Goal: Information Seeking & Learning: Learn about a topic

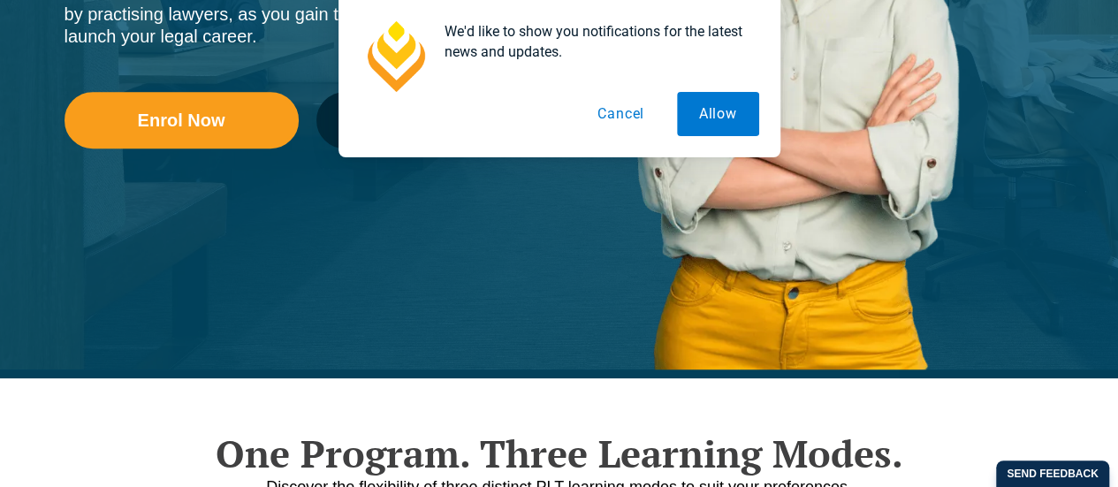
scroll to position [530, 0]
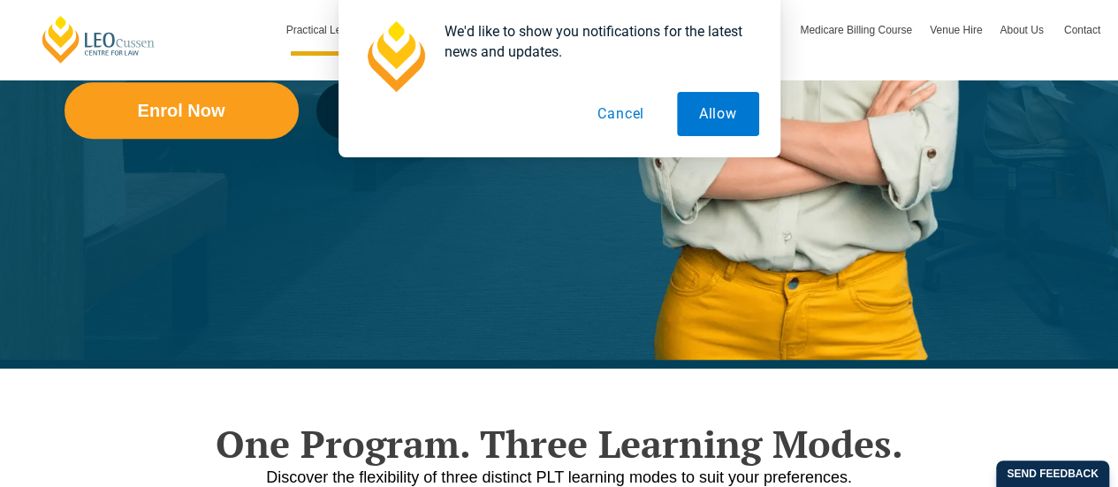
click at [617, 118] on button "Cancel" at bounding box center [620, 114] width 91 height 44
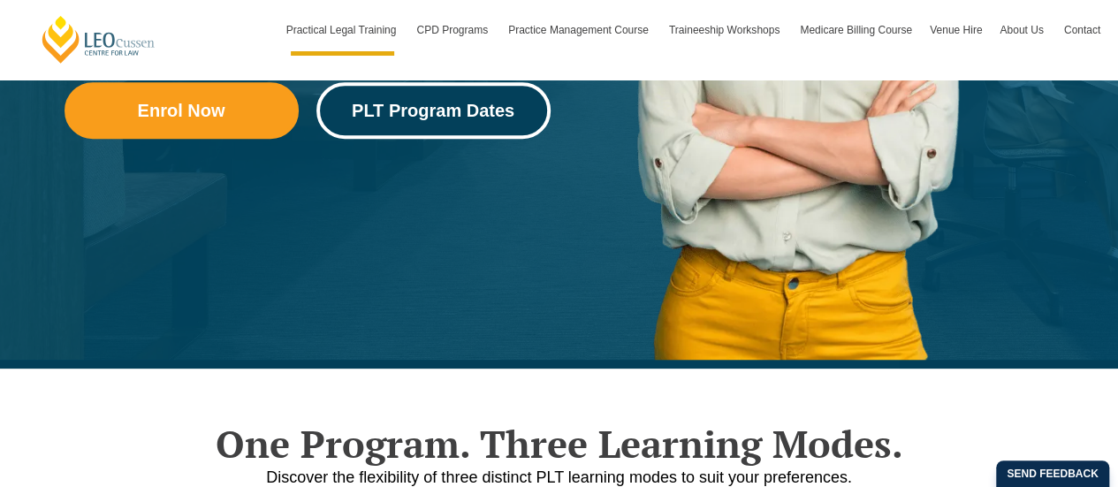
click at [432, 121] on link "PLT Program Dates" at bounding box center [433, 110] width 234 height 57
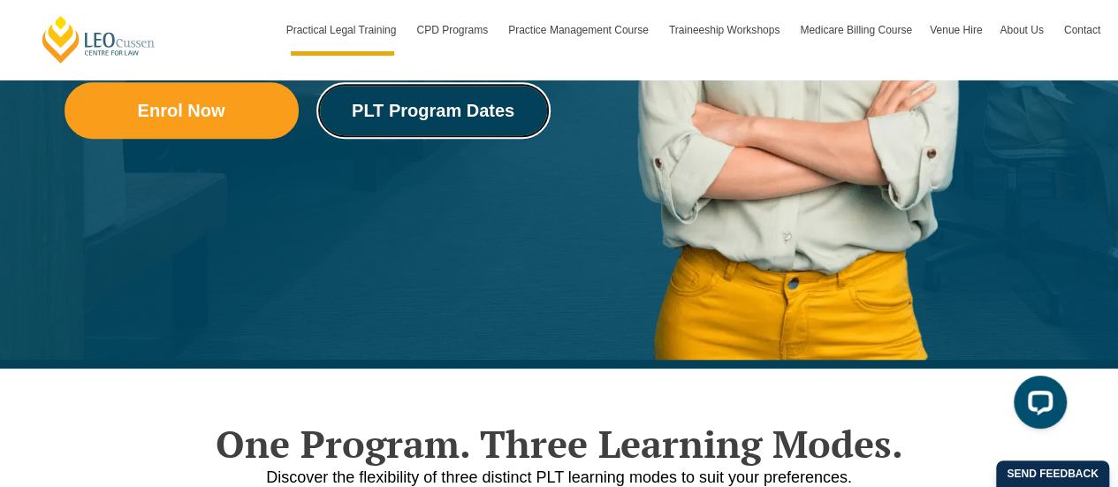
scroll to position [396, 0]
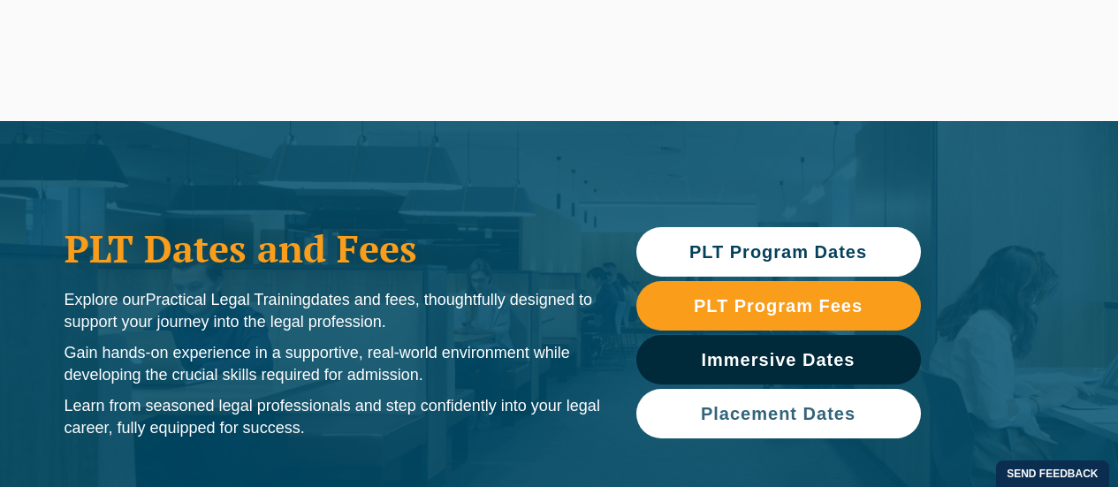
click at [768, 405] on span "Placement Dates" at bounding box center [778, 414] width 155 height 18
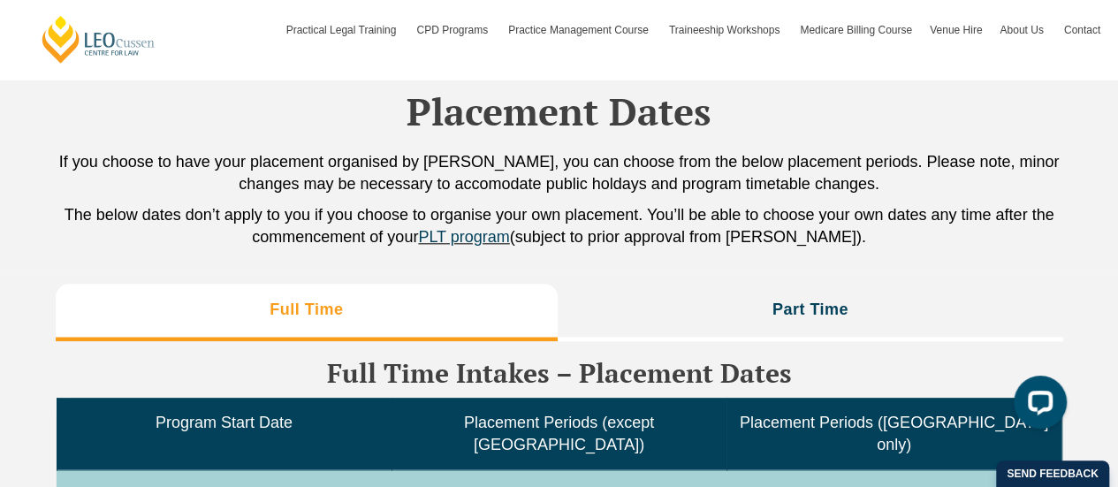
scroll to position [4500, 0]
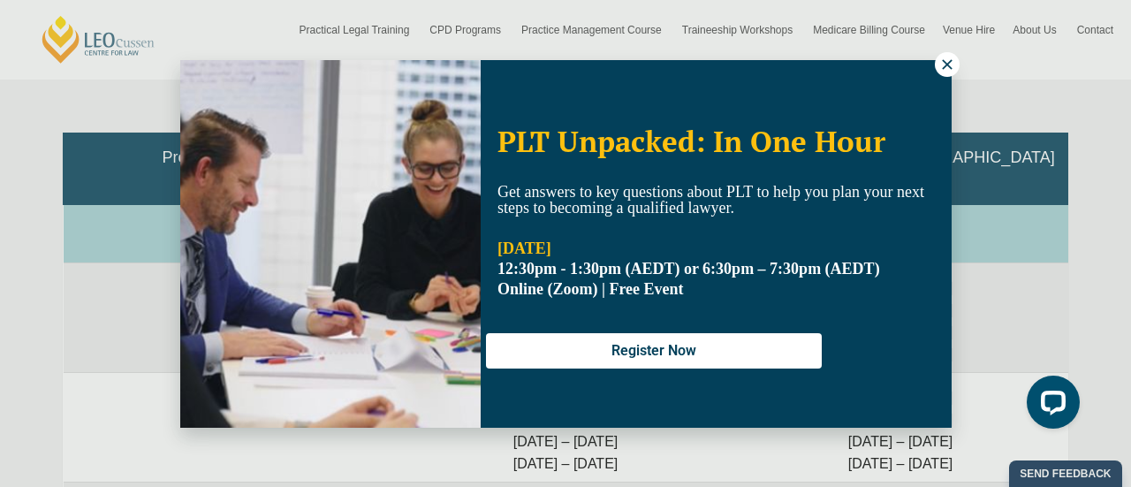
click at [943, 66] on icon at bounding box center [948, 65] width 16 height 16
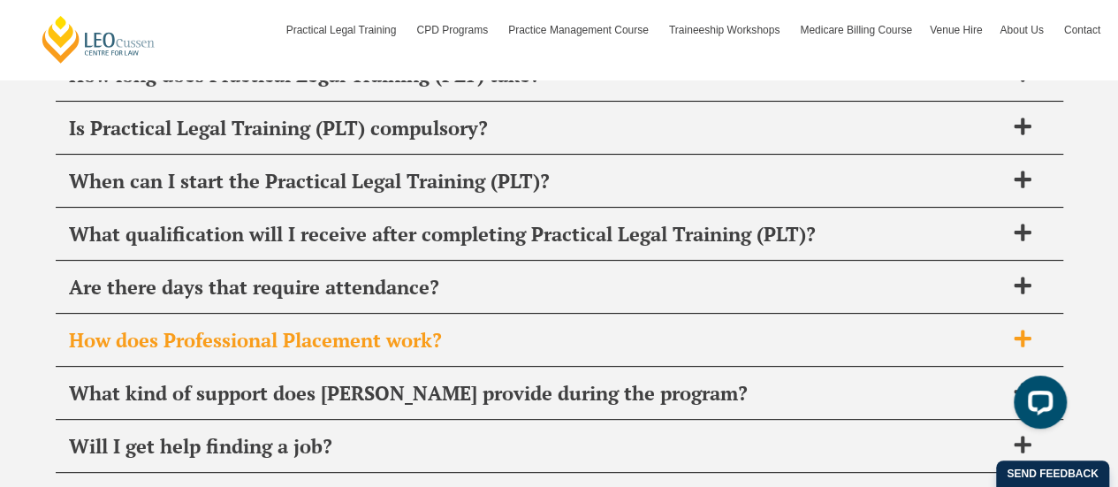
scroll to position [6975, 0]
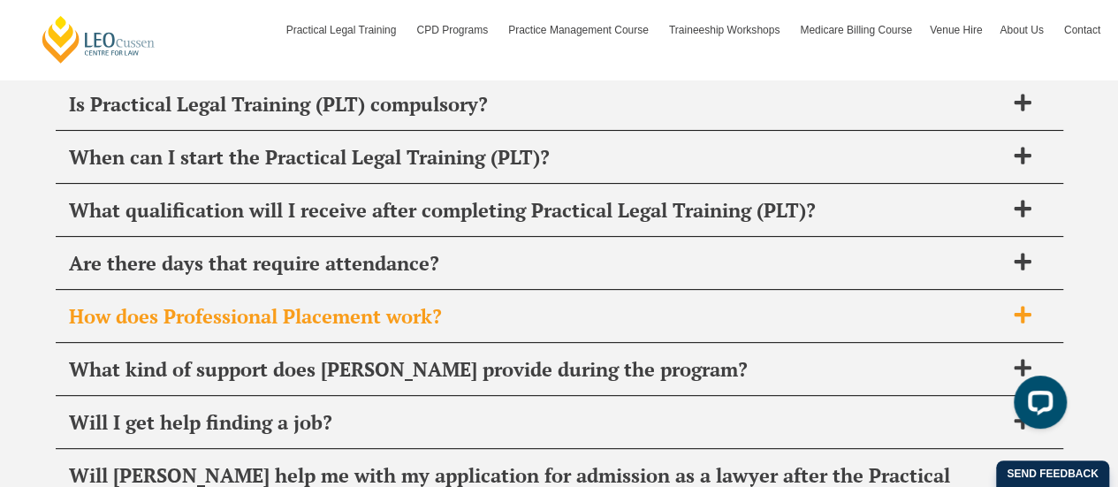
click at [516, 304] on span "How does Professional Placement work?" at bounding box center [536, 316] width 935 height 25
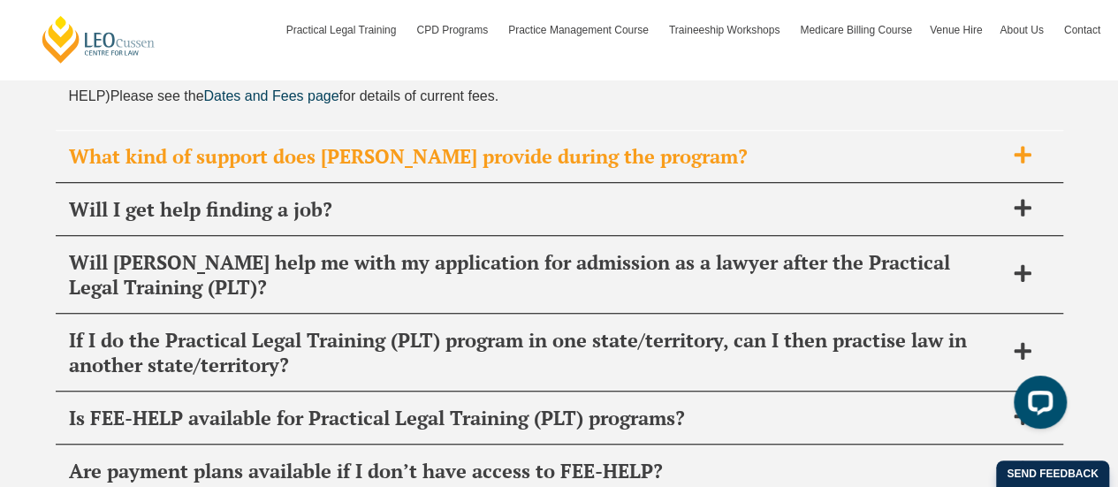
scroll to position [7417, 0]
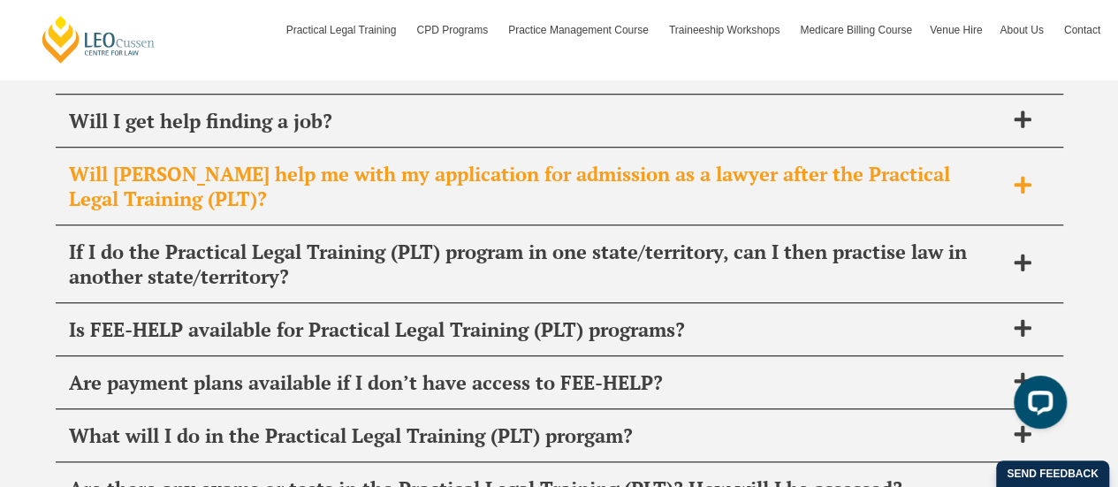
click at [767, 162] on span "Will [PERSON_NAME] help me with my application for admission as a lawyer after …" at bounding box center [536, 187] width 935 height 50
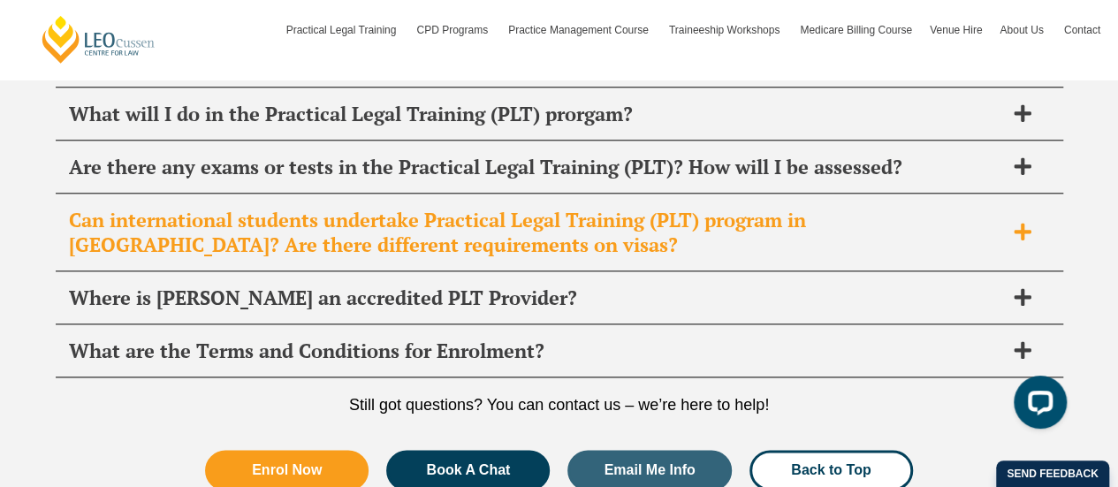
scroll to position [7770, 0]
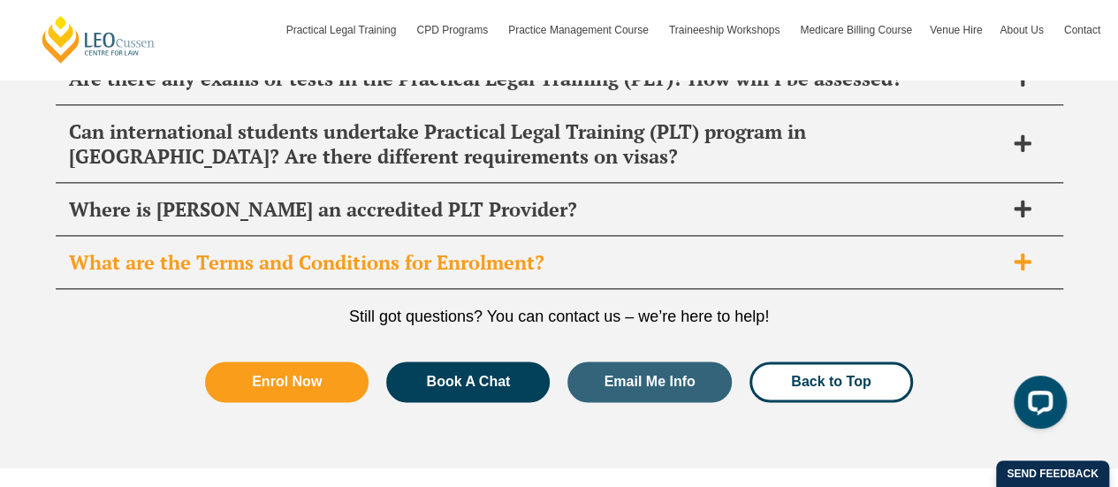
click at [615, 250] on span "What are the Terms and Conditions for Enrolment?" at bounding box center [536, 262] width 935 height 25
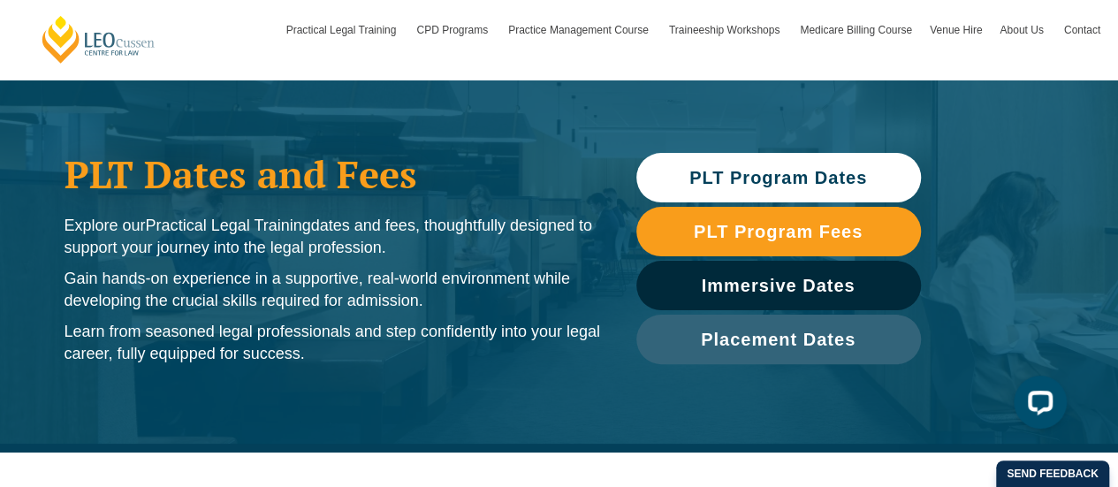
scroll to position [0, 0]
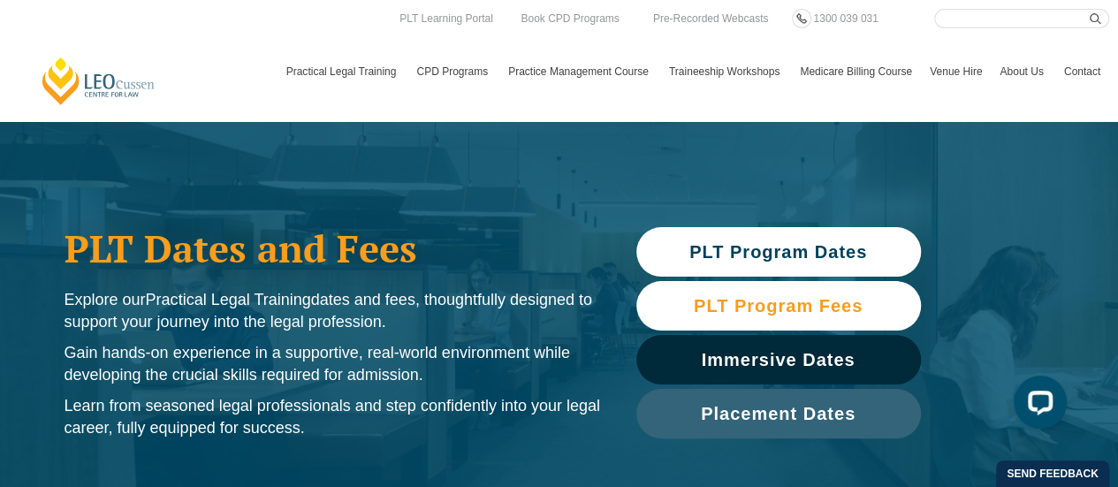
click at [785, 297] on span "PLT Program Fees" at bounding box center [778, 306] width 169 height 18
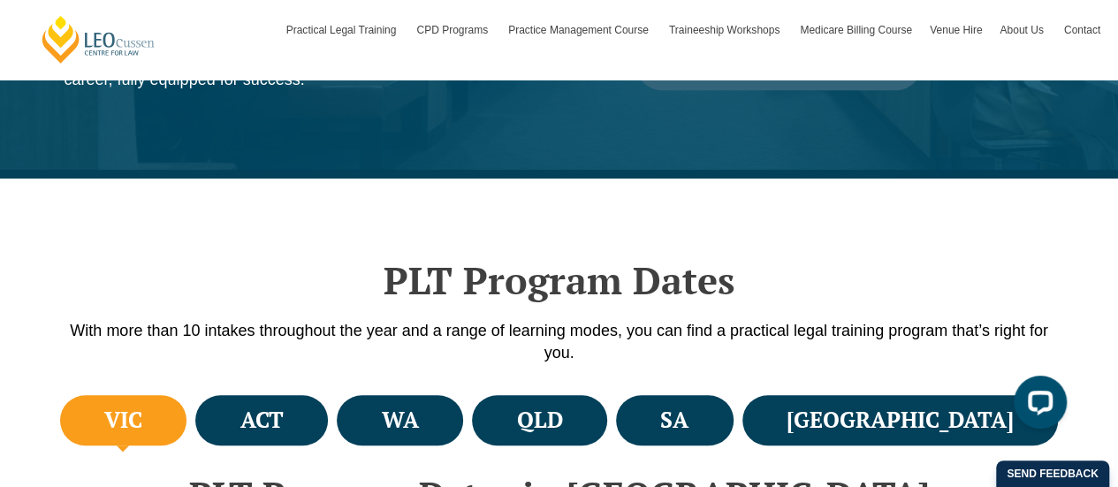
scroll to position [371, 0]
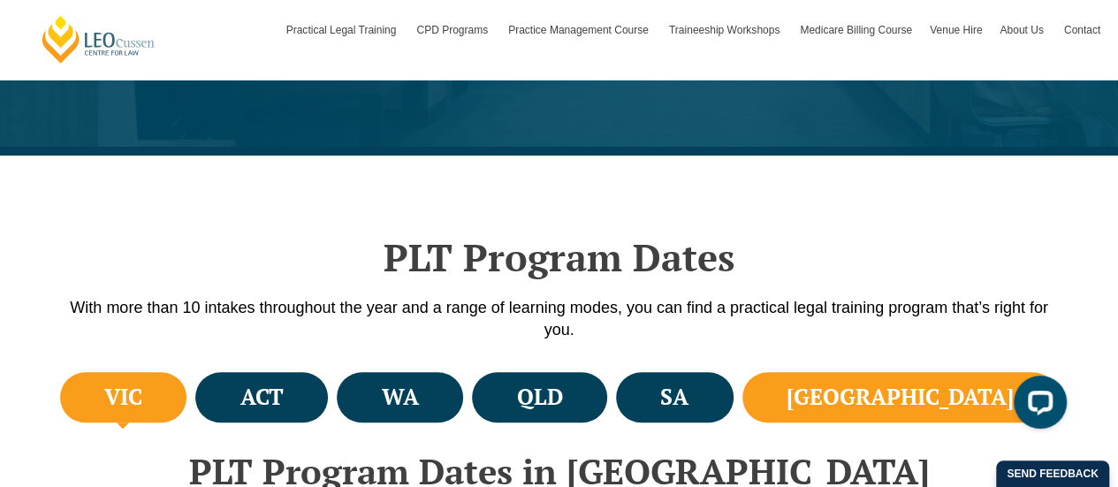
click at [965, 411] on h4 "NSW" at bounding box center [900, 397] width 227 height 29
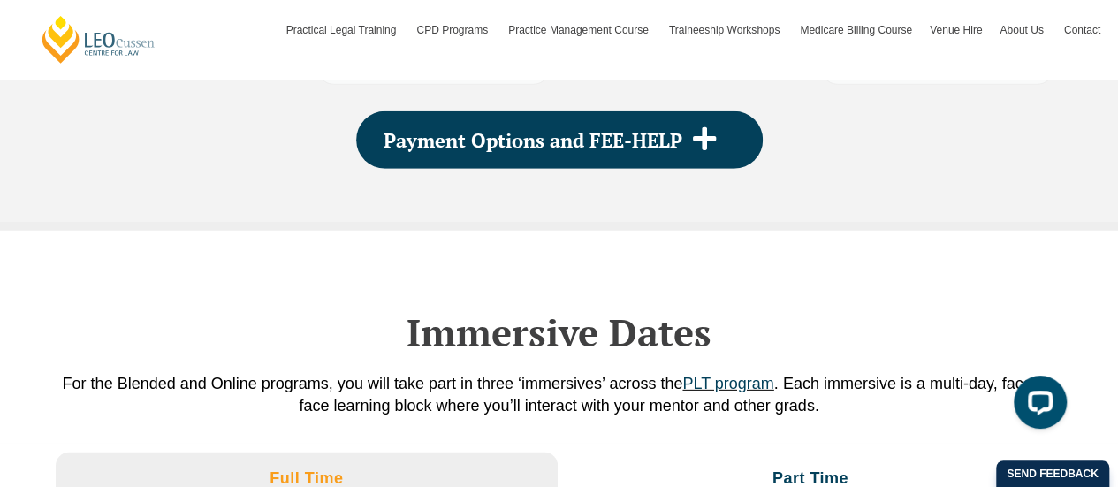
scroll to position [2669, 0]
